Goal: Information Seeking & Learning: Learn about a topic

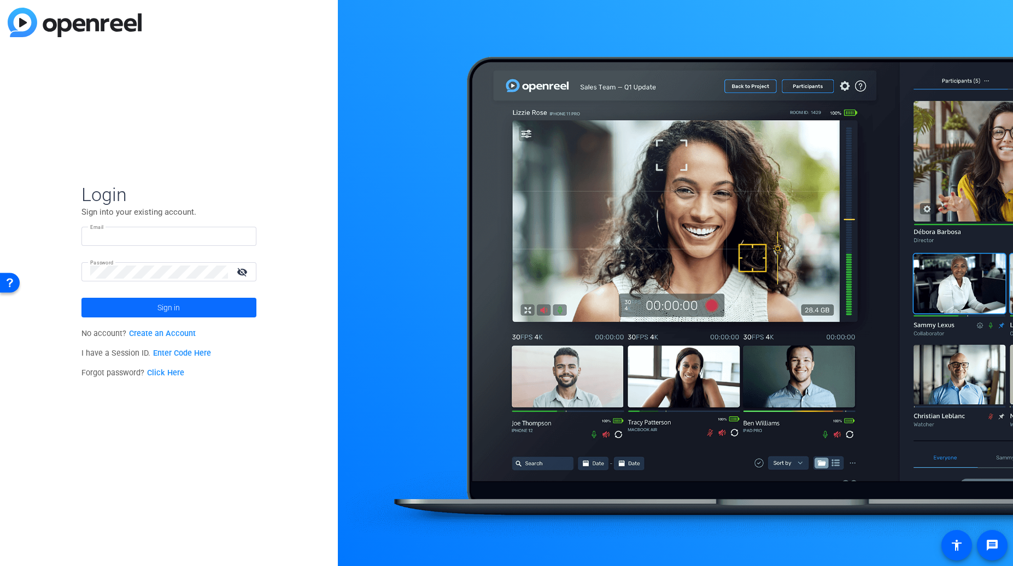
type input "[EMAIL_ADDRESS][DOMAIN_NAME]"
click at [184, 308] on span at bounding box center [168, 308] width 175 height 26
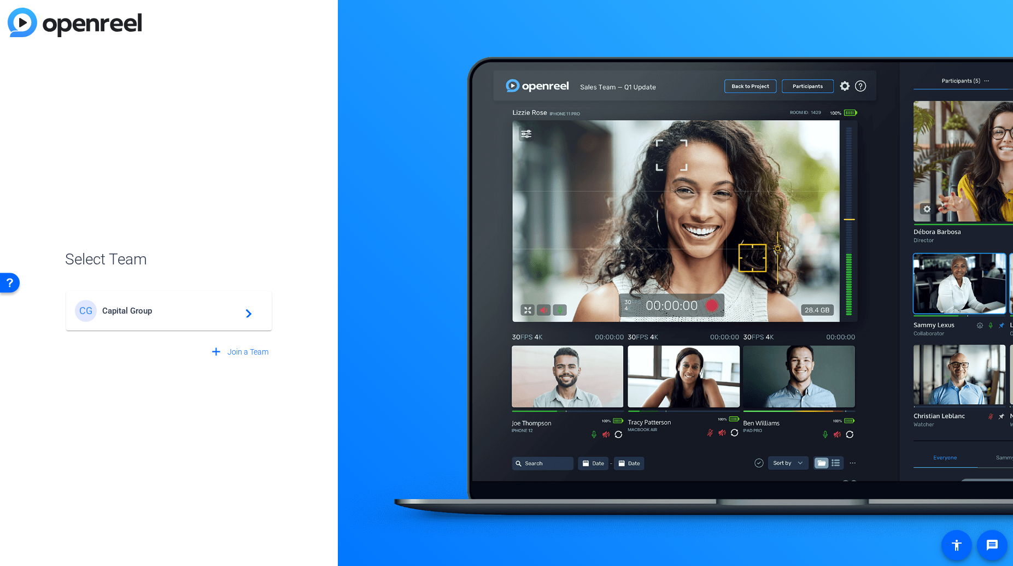
click at [243, 314] on mat-icon "navigate_next" at bounding box center [245, 310] width 13 height 13
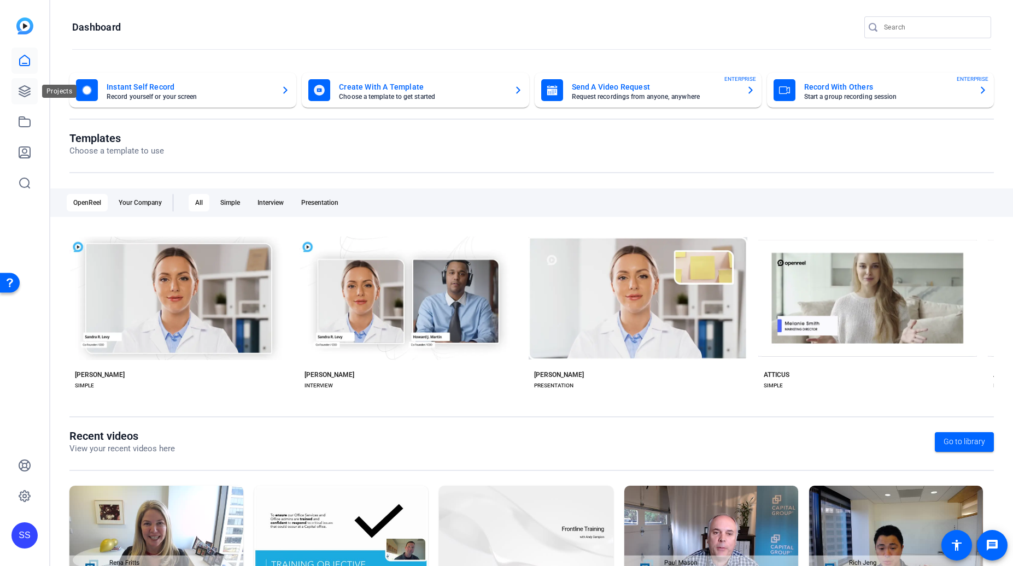
click at [26, 92] on icon at bounding box center [24, 91] width 13 height 13
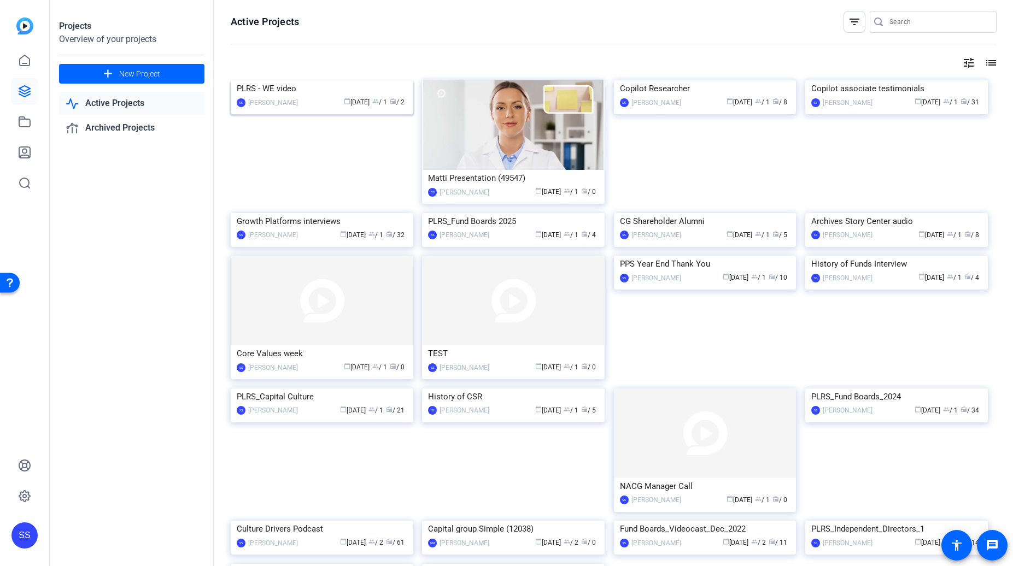
click at [318, 80] on img at bounding box center [322, 80] width 183 height 0
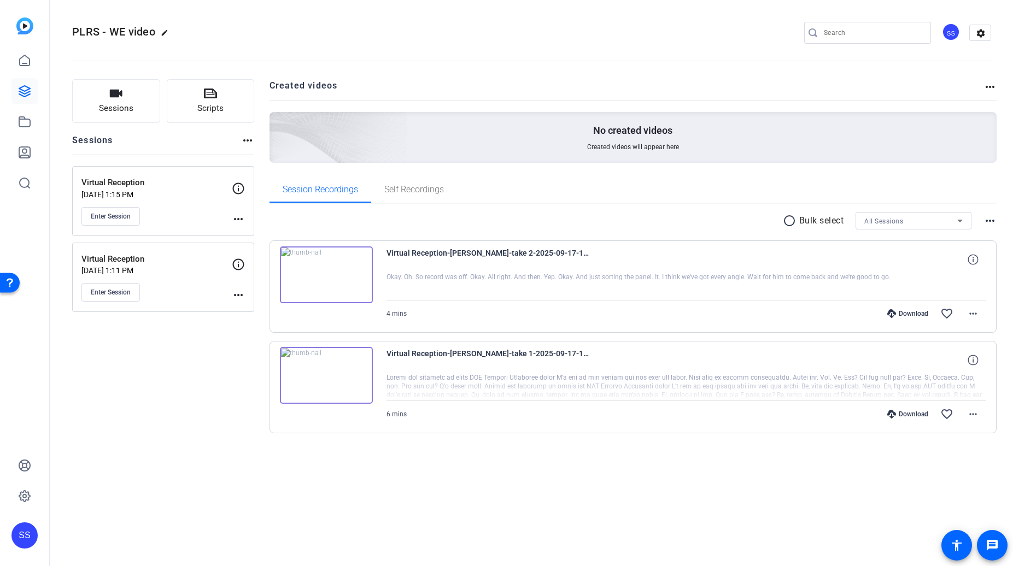
click at [338, 287] on img at bounding box center [326, 275] width 93 height 57
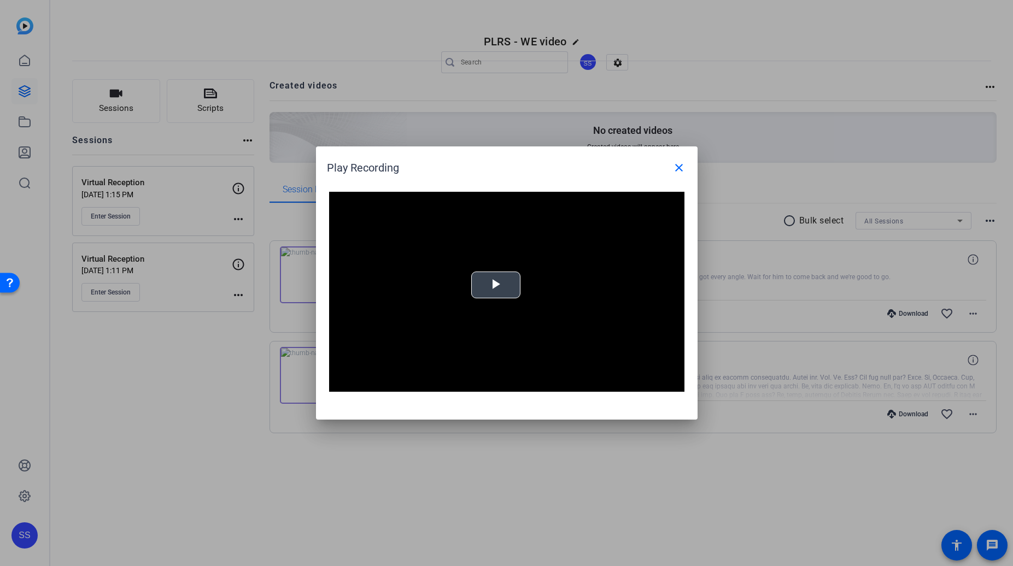
click at [496, 285] on span "Video Player" at bounding box center [496, 285] width 0 height 0
click at [677, 168] on mat-icon "close" at bounding box center [678, 167] width 13 height 13
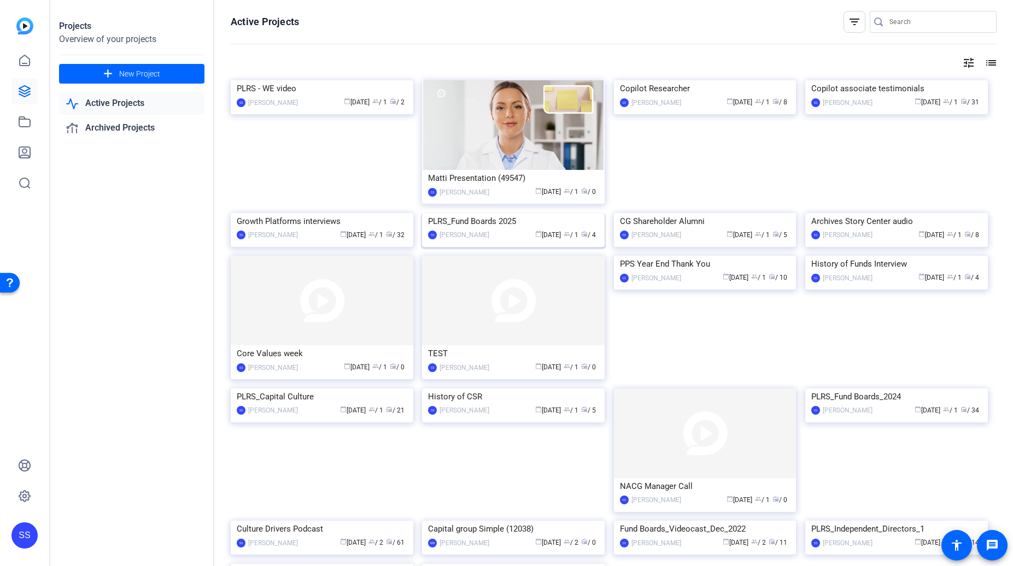
click at [534, 213] on img at bounding box center [513, 213] width 183 height 0
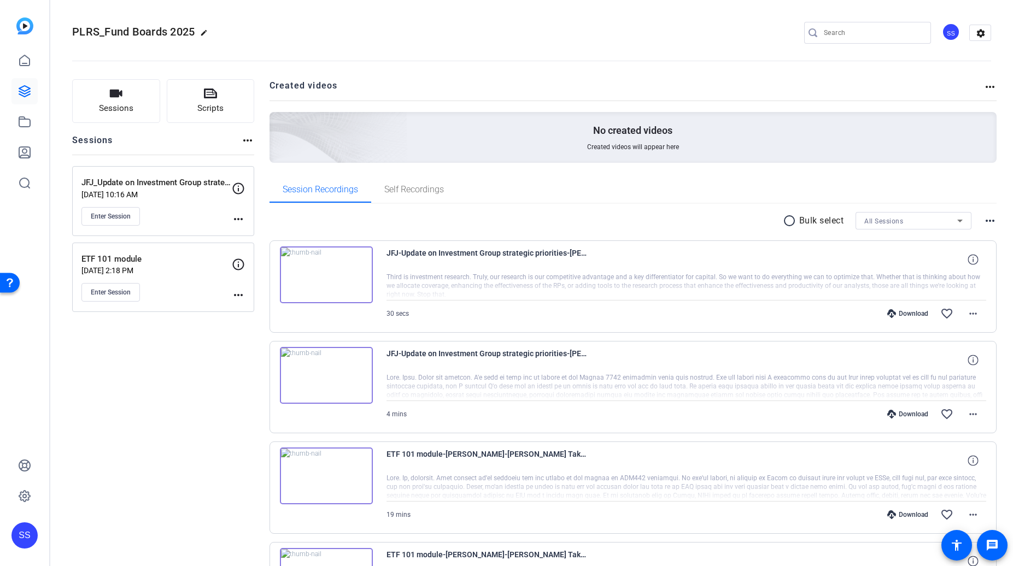
click at [344, 281] on img at bounding box center [326, 275] width 93 height 57
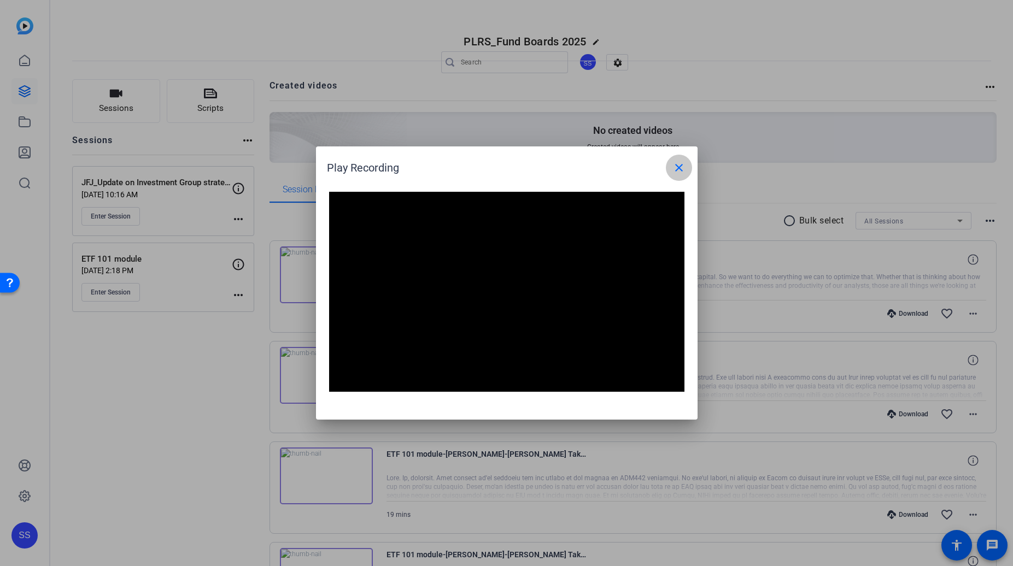
click at [677, 166] on mat-icon "close" at bounding box center [678, 167] width 13 height 13
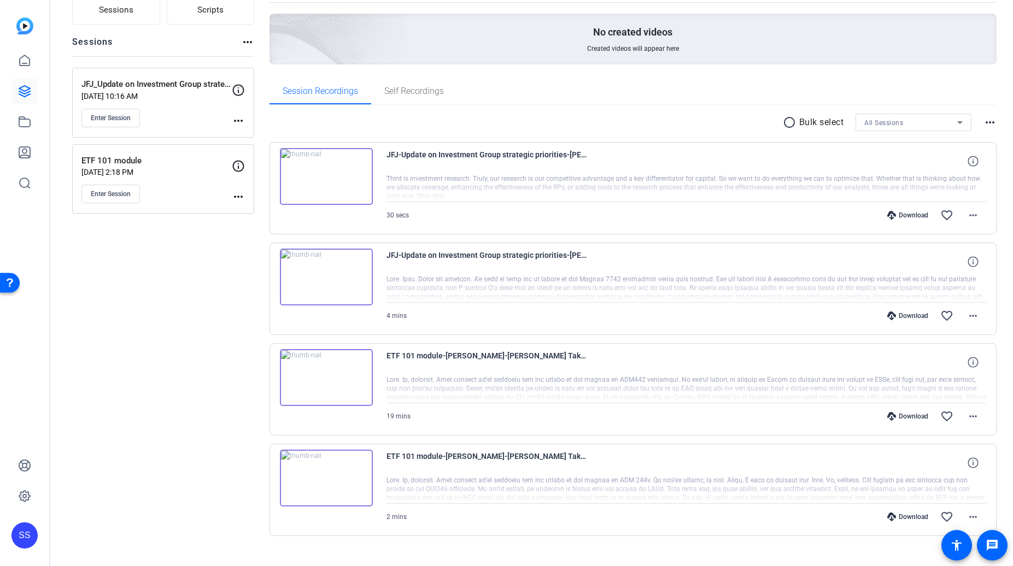
scroll to position [117, 0]
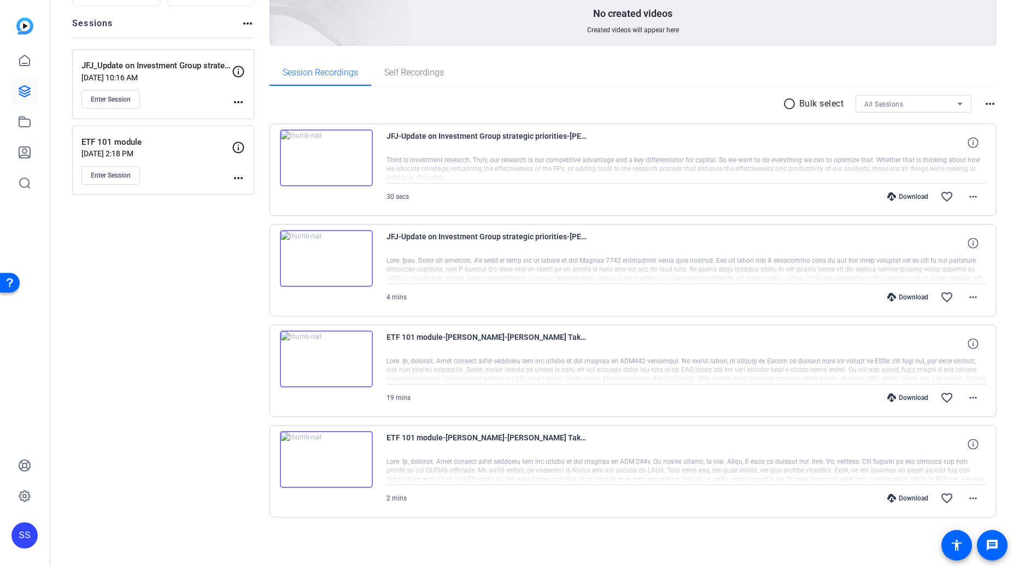
click at [348, 366] on img at bounding box center [326, 359] width 93 height 57
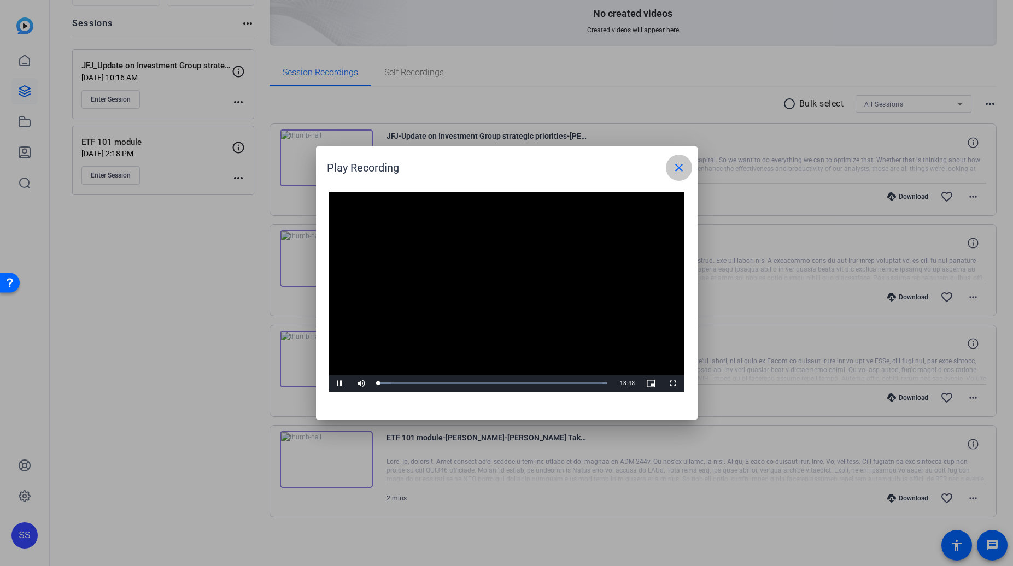
click at [680, 172] on mat-icon "close" at bounding box center [678, 167] width 13 height 13
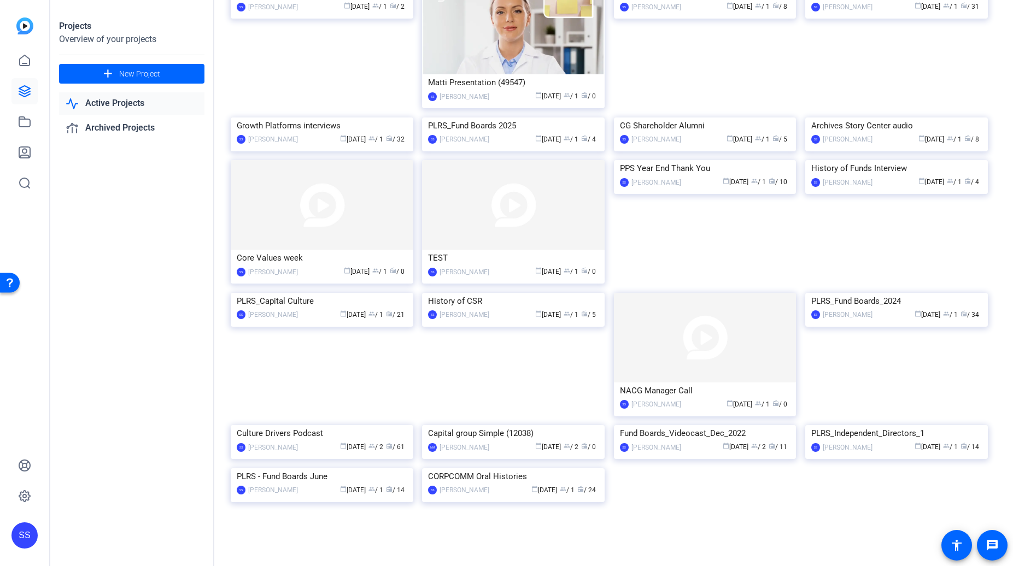
scroll to position [365, 0]
click at [495, 293] on img at bounding box center [513, 293] width 183 height 0
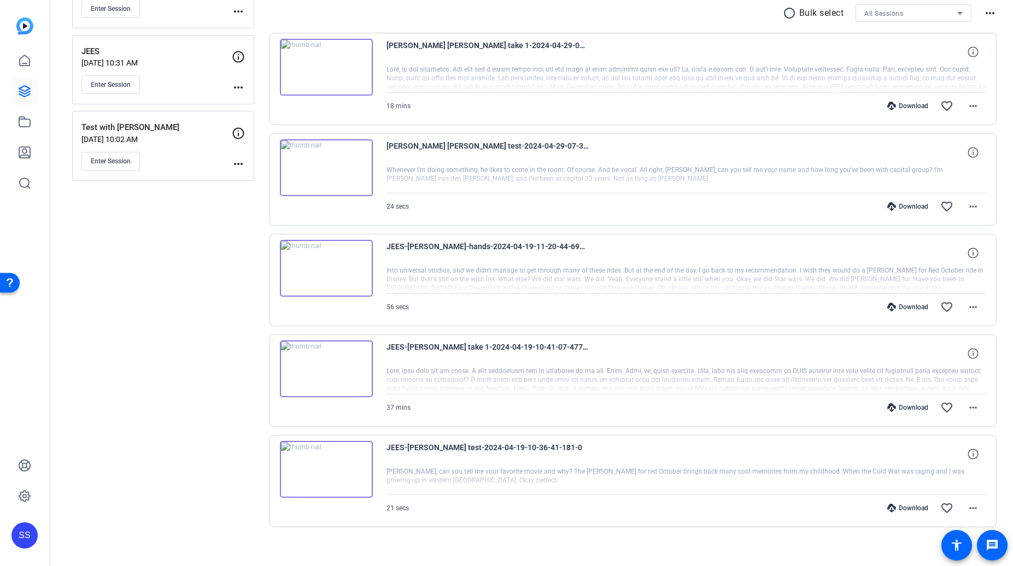
scroll to position [209, 0]
click at [349, 457] on img at bounding box center [326, 468] width 93 height 57
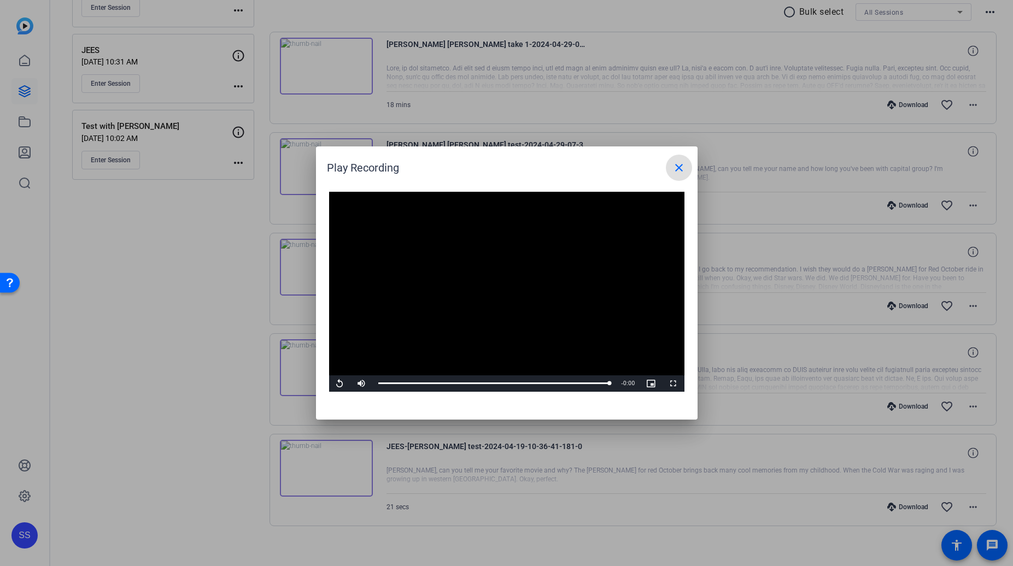
click at [682, 169] on mat-icon "close" at bounding box center [678, 167] width 13 height 13
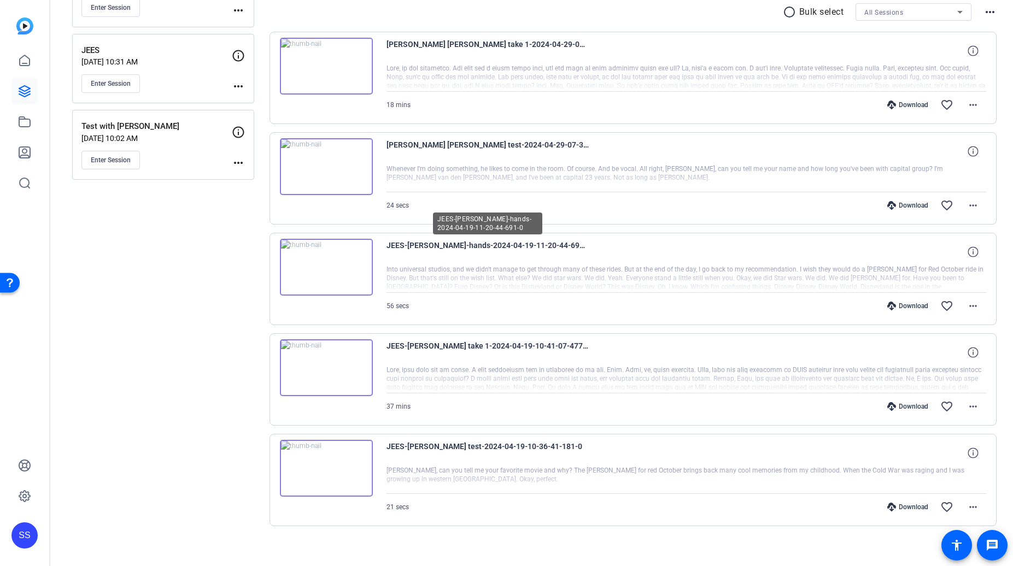
click at [431, 248] on span "JEES-[PERSON_NAME]-hands-2024-04-19-11-20-44-691-0" at bounding box center [487, 252] width 202 height 26
